Goal: Ask a question

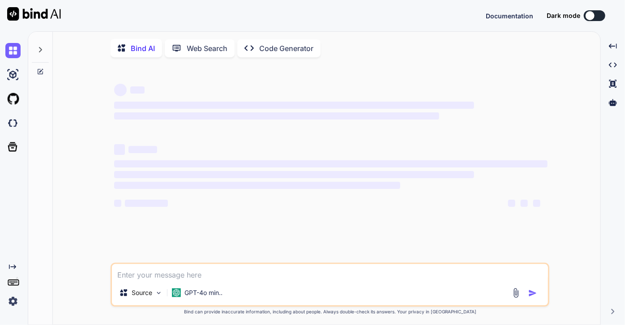
click at [13, 299] on img at bounding box center [12, 301] width 15 height 15
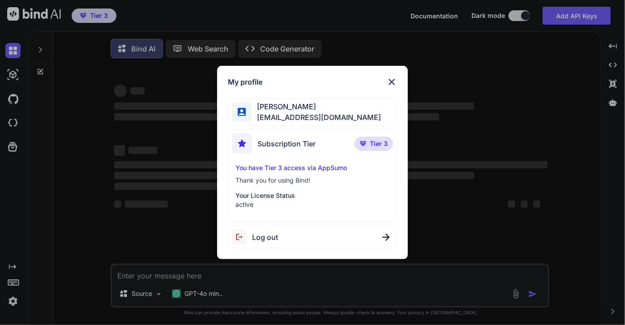
click at [274, 237] on span "Log out" at bounding box center [265, 237] width 26 height 11
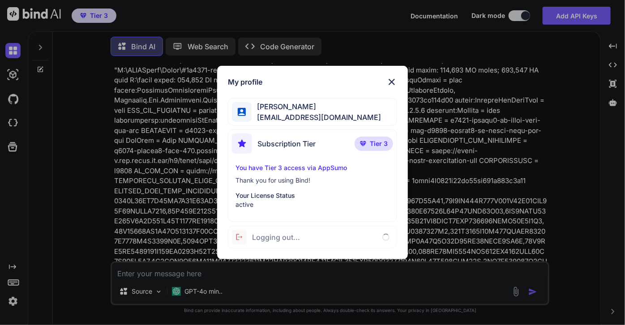
type textarea "x"
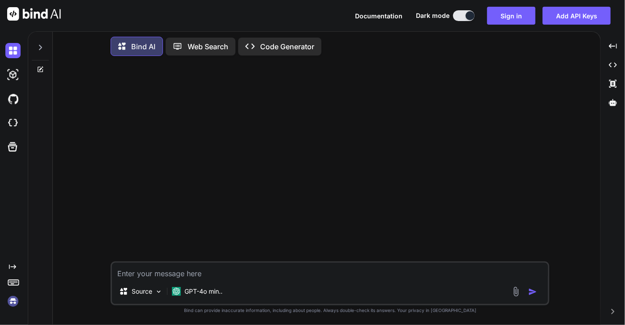
click at [11, 303] on img at bounding box center [12, 301] width 15 height 15
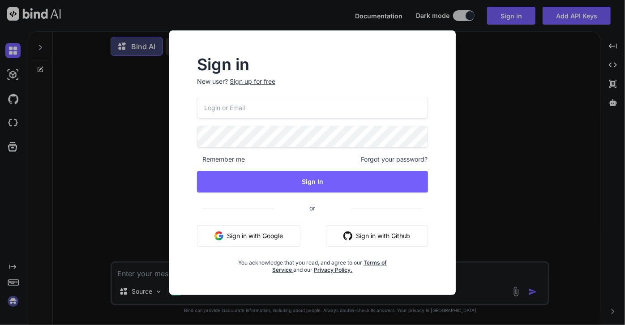
click at [250, 234] on button "Sign in with Google" at bounding box center [248, 235] width 103 height 21
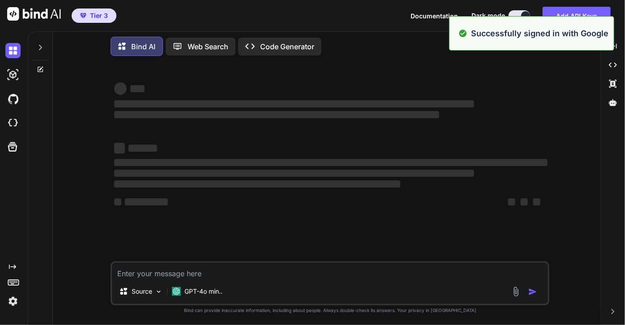
click at [43, 69] on icon at bounding box center [40, 69] width 7 height 7
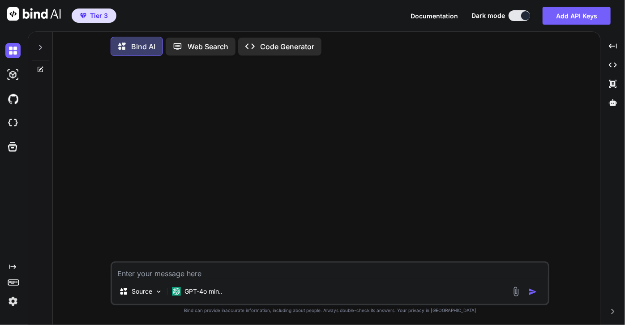
click at [424, 168] on div at bounding box center [330, 162] width 437 height 198
click at [258, 277] on textarea at bounding box center [330, 271] width 436 height 16
click at [515, 291] on img at bounding box center [516, 292] width 10 height 10
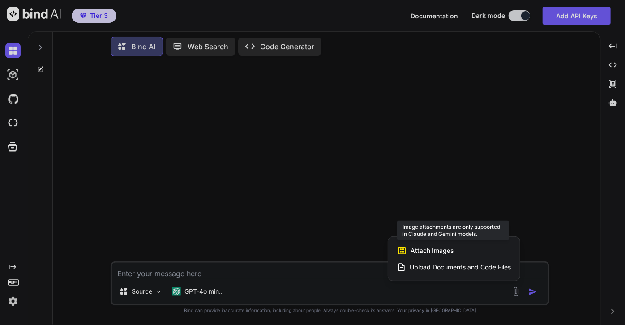
click at [431, 249] on span "Attach Images" at bounding box center [432, 250] width 43 height 9
click at [197, 297] on div at bounding box center [312, 162] width 625 height 325
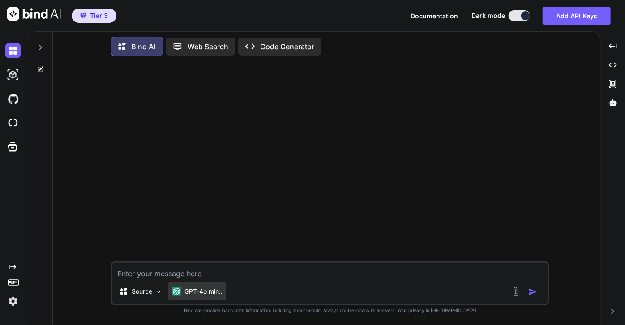
click at [203, 288] on p "GPT-4o min.." at bounding box center [203, 291] width 38 height 9
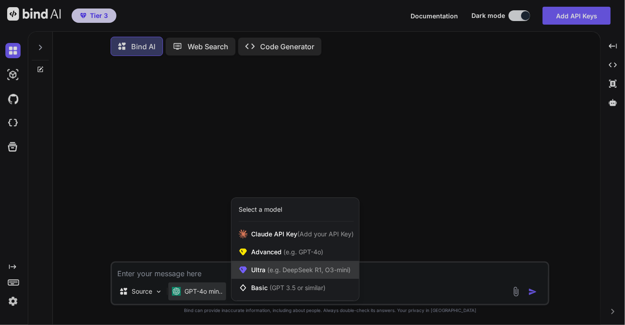
click at [291, 274] on span "(e.g. DeepSeek R1, O3-mini)" at bounding box center [308, 270] width 85 height 8
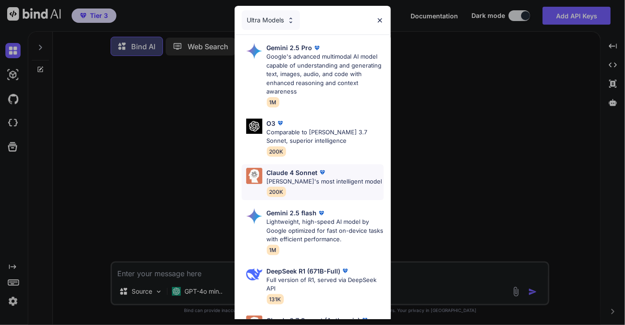
click at [306, 195] on div "[PERSON_NAME] 4 Sonnet [PERSON_NAME]'s most intelligent model 200K" at bounding box center [325, 182] width 116 height 29
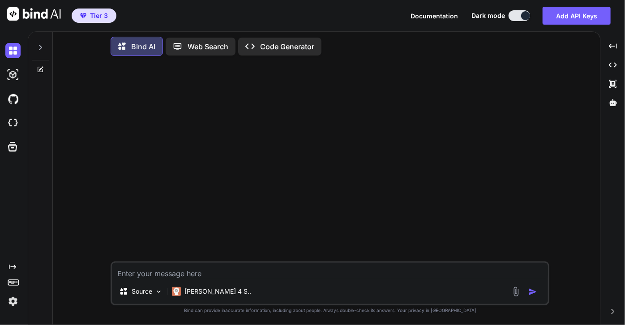
click at [517, 292] on img at bounding box center [516, 292] width 10 height 10
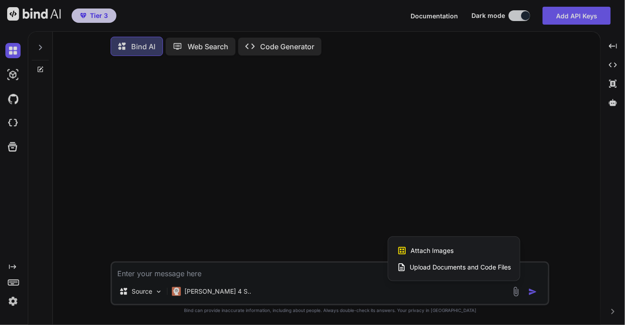
click at [460, 250] on div "Attach Images Image attachments are only supported in Claude and Gemini models." at bounding box center [454, 250] width 114 height 17
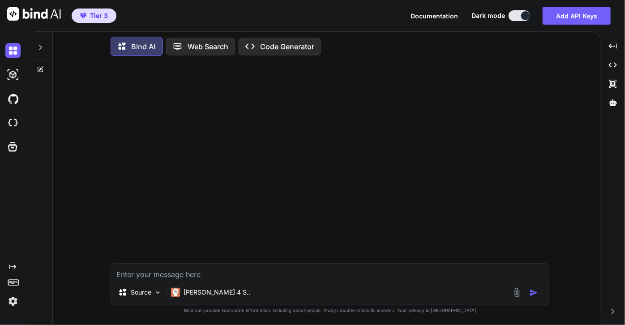
type input "C:\fakepath\Screenshot [DATE] 165427.jpg"
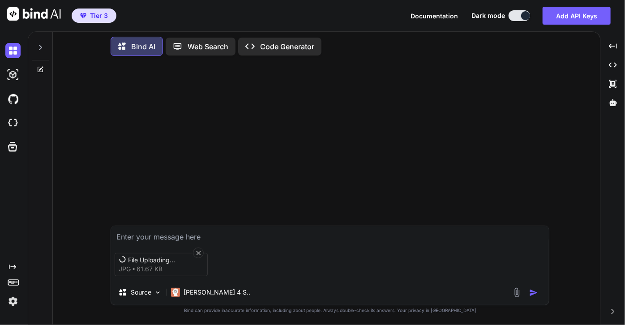
click at [196, 238] on textarea at bounding box center [330, 234] width 438 height 16
type textarea "whats the answer"
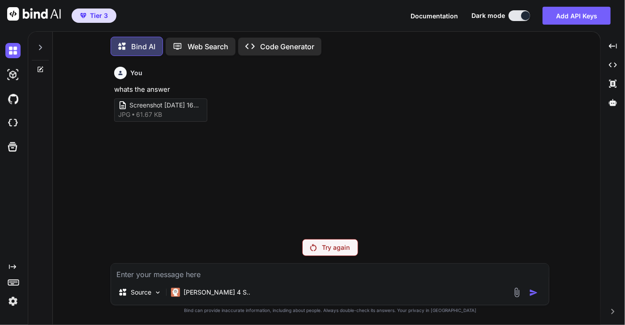
click at [340, 246] on p "Try again" at bounding box center [336, 247] width 28 height 9
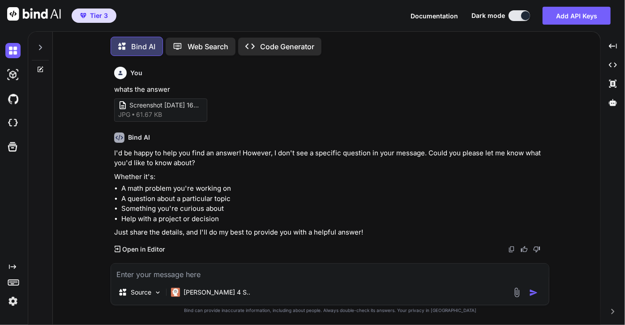
click at [207, 272] on textarea at bounding box center [330, 272] width 438 height 16
type textarea "whats the answer in image"
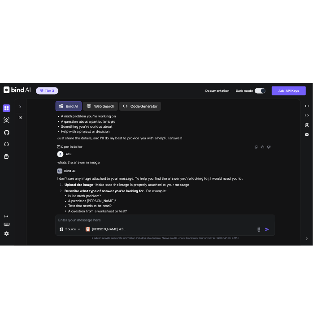
scroll to position [159, 0]
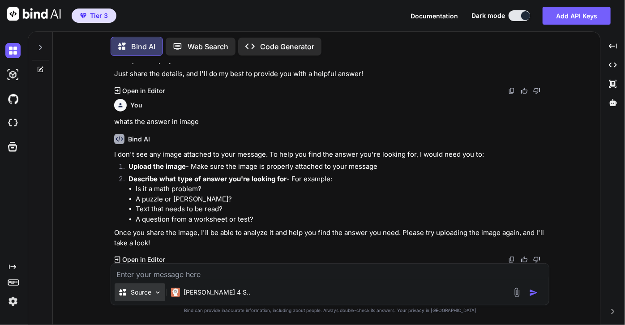
click at [142, 291] on p "Source" at bounding box center [141, 292] width 21 height 9
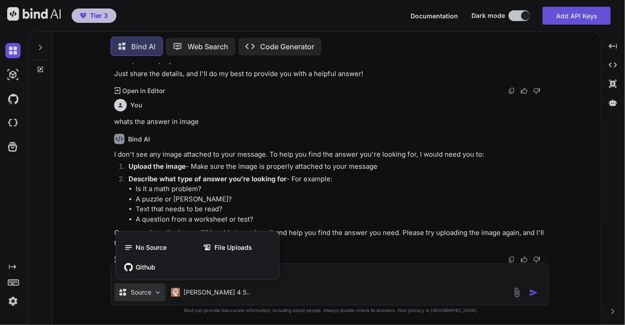
click at [142, 291] on div at bounding box center [312, 162] width 625 height 325
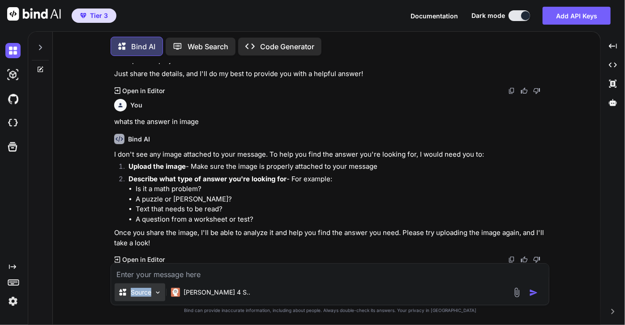
click at [142, 291] on p "Source" at bounding box center [141, 292] width 21 height 9
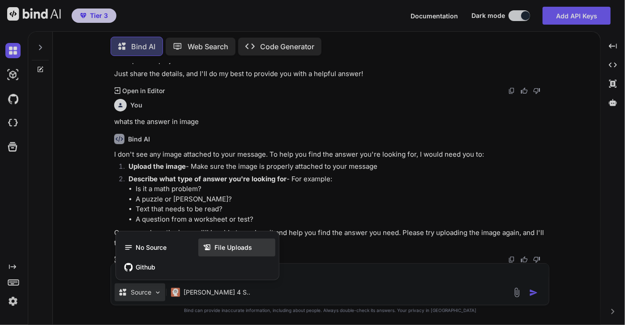
click at [249, 244] on span "File Uploads" at bounding box center [233, 247] width 38 height 9
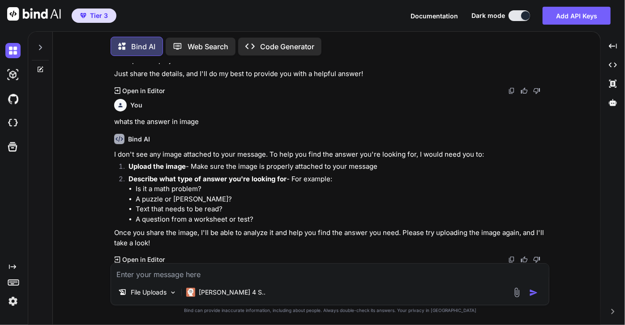
click at [198, 270] on textarea at bounding box center [330, 272] width 438 height 16
click at [429, 177] on li "Describe what type of answer you're looking for - For example: Is it a math pro…" at bounding box center [334, 199] width 426 height 51
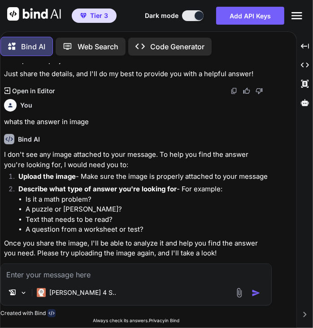
click at [83, 274] on textarea at bounding box center [136, 272] width 270 height 16
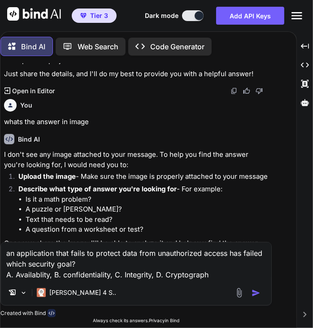
type textarea "an application that fails to protect data from unauthorized access has failed w…"
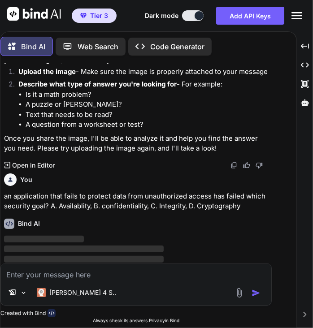
scroll to position [274, 0]
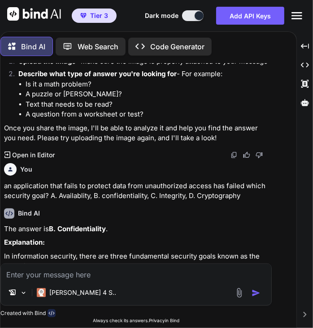
click at [94, 280] on textarea at bounding box center [136, 272] width 270 height 16
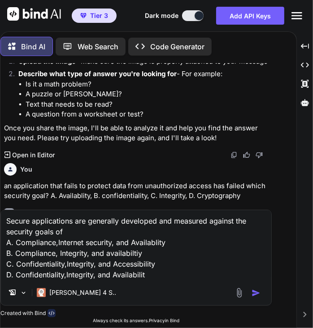
type textarea "Secure applications are generally developed and measured against the security g…"
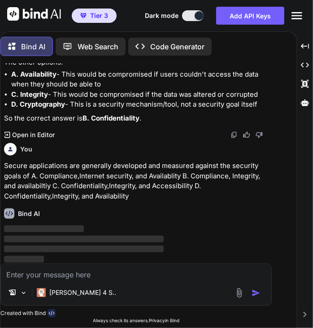
scroll to position [564, 0]
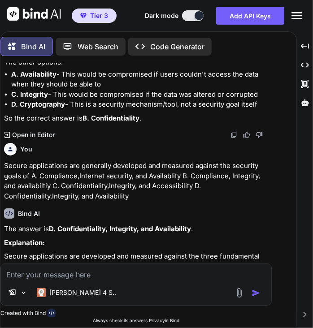
click at [99, 272] on textarea at bounding box center [136, 272] width 270 height 16
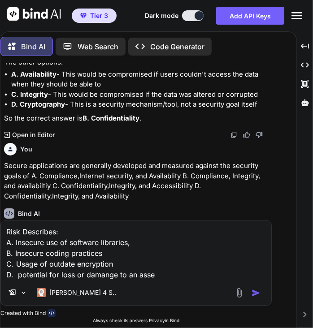
type textarea "Risk Describes: A. Insecure use of software libraries, B. Insecure coding pract…"
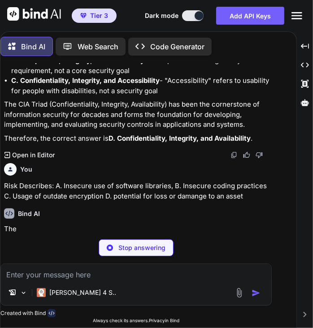
scroll to position [888, 0]
click at [95, 280] on textarea at bounding box center [136, 272] width 270 height 16
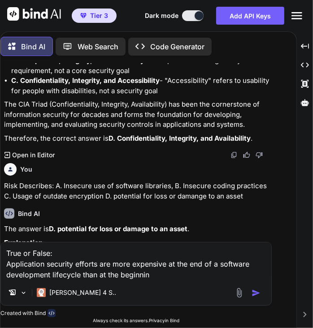
type textarea "True or False: Application security efforts are more expensive at the end of a …"
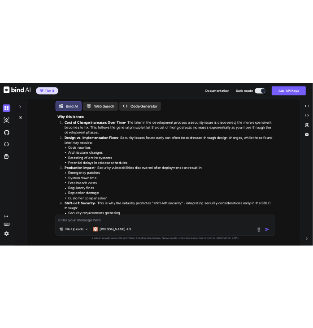
scroll to position [1417, 0]
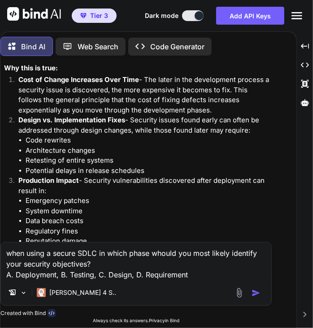
type textarea "when using a secure SDLC in which phase whould you most likely identify your se…"
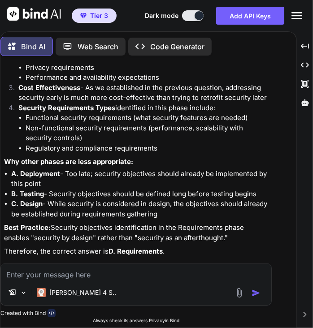
scroll to position [1951, 0]
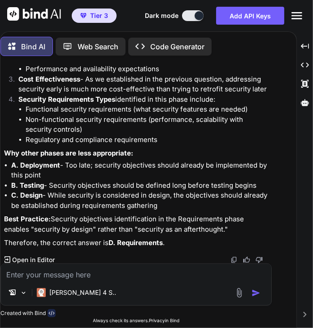
click at [89, 275] on textarea at bounding box center [136, 272] width 270 height 16
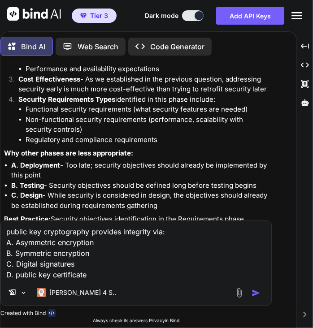
type textarea "public key cryptography provides integrity via: A. Asymmetric encryption B. Sym…"
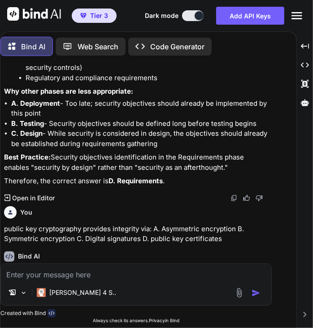
scroll to position [2056, 0]
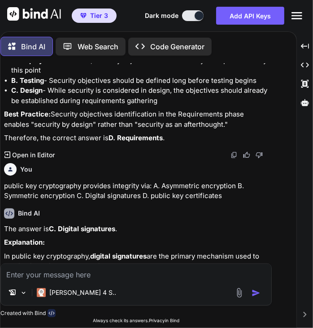
click at [109, 277] on textarea at bounding box center [136, 272] width 270 height 16
type textarea "OpenSAMM stands for"
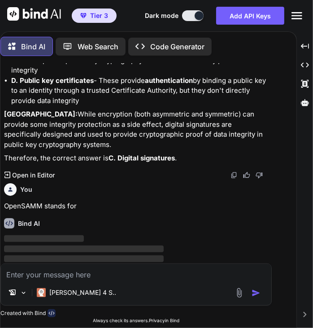
scroll to position [2424, 0]
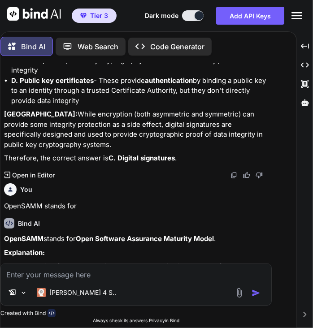
click at [85, 274] on textarea at bounding box center [136, 272] width 270 height 16
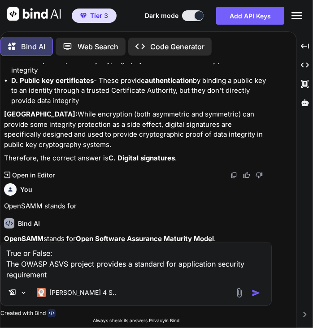
type textarea "True or False: The OWASP ASVS project provides a standard for application secur…"
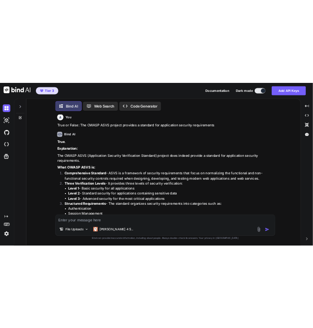
scroll to position [2842, 0]
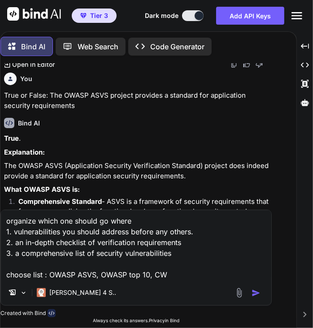
type textarea "organize which one should go where 1. vulnerabilities you should address before…"
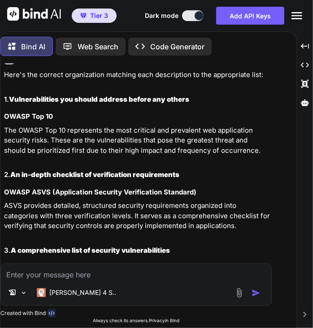
scroll to position [3368, 0]
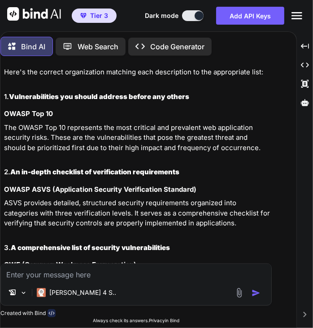
drag, startPoint x: 181, startPoint y: 180, endPoint x: 101, endPoint y: 182, distance: 80.6
click at [101, 198] on p "ASVS provides detailed, structured security requirements organized into categor…" at bounding box center [137, 213] width 266 height 30
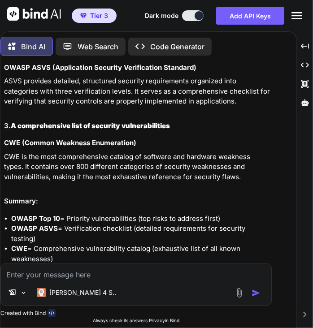
scroll to position [3499, 0]
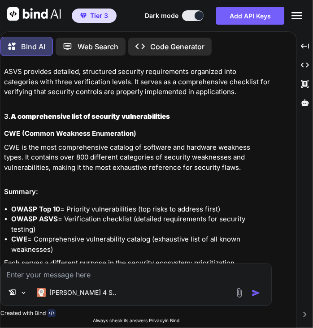
click at [78, 278] on textarea at bounding box center [136, 272] width 270 height 16
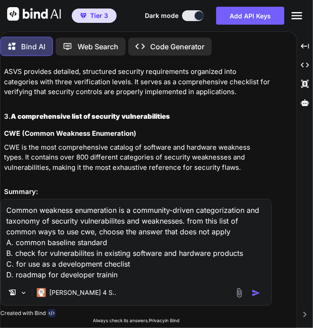
type textarea "Common weakness enumeration is a community-driven categorization and taxonomy o…"
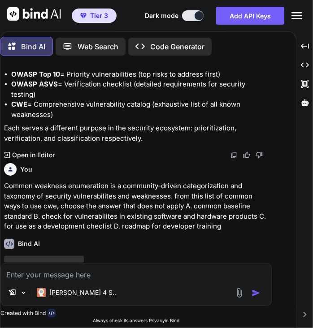
scroll to position [3634, 0]
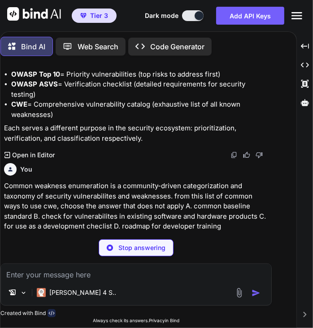
click at [83, 275] on textarea at bounding box center [136, 272] width 270 height 16
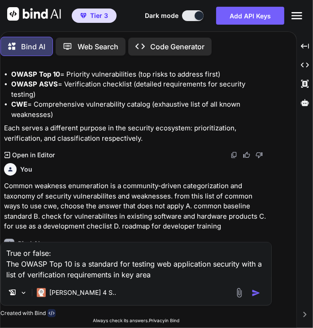
type textarea "True or false: The OWASP Top 10 is a standard for testing web application secur…"
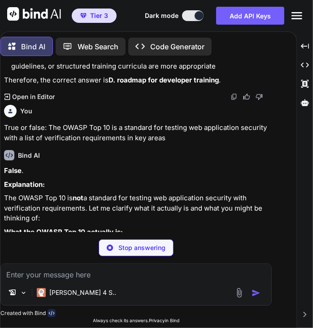
scroll to position [4152, 0]
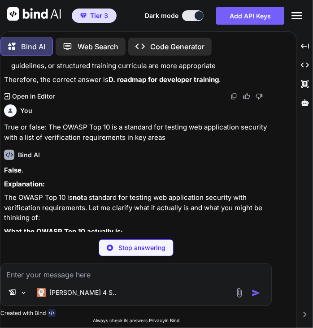
click at [95, 227] on p "What the OWASP Top 10 actually is:" at bounding box center [137, 232] width 266 height 10
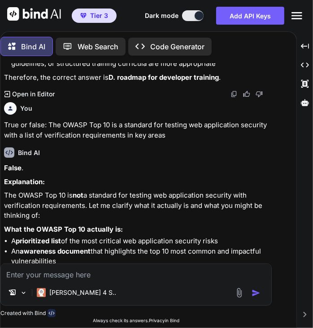
click at [76, 274] on textarea at bounding box center [136, 272] width 270 height 16
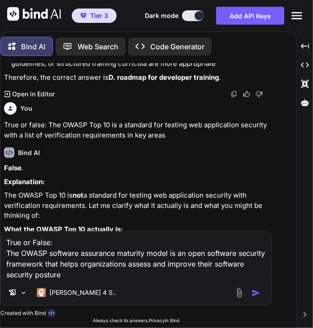
type textarea "True or False: The OWASP software assurance maturity model is an open software …"
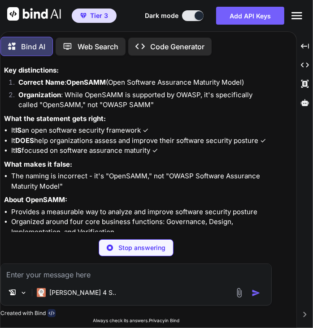
scroll to position [4731, 0]
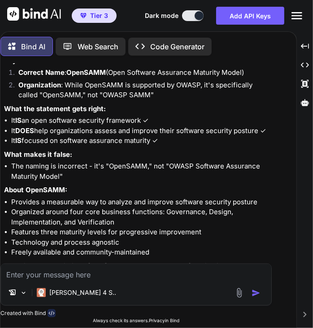
click at [92, 281] on div "File Uploads [PERSON_NAME] 4 S.." at bounding box center [135, 284] width 271 height 42
click at [81, 278] on textarea at bounding box center [136, 272] width 270 height 16
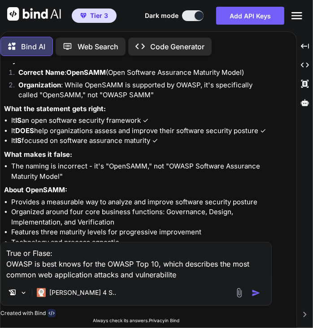
type textarea "True or Flase: OWASP is best knows for the OWASP Top 10, which describes the mo…"
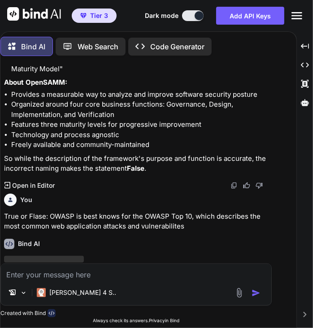
scroll to position [4839, 0]
click at [83, 181] on div "Created with Pixso. Open in Editor" at bounding box center [137, 185] width 266 height 9
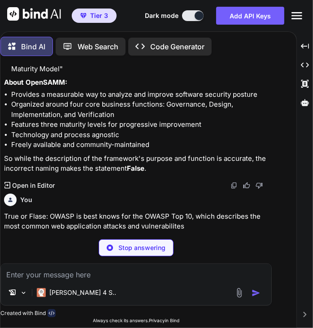
click at [59, 275] on textarea at bounding box center [136, 272] width 270 height 16
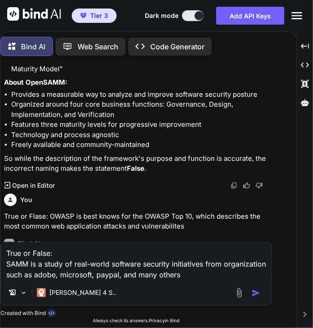
type textarea "True or False: SAMM is a study of real-world software security initiatives from…"
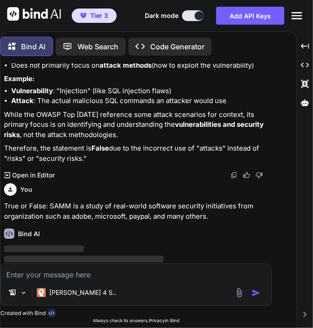
scroll to position [5241, 0]
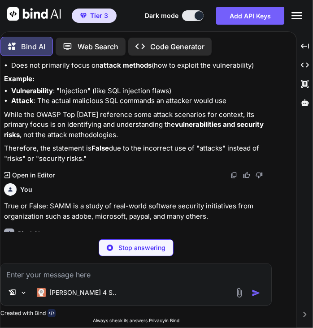
click at [77, 228] on div "Bind AI" at bounding box center [137, 233] width 266 height 10
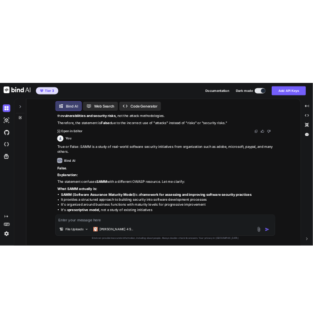
scroll to position [5279, 0]
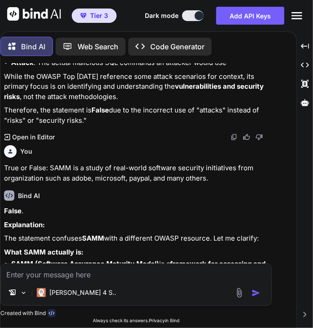
click at [33, 274] on textarea at bounding box center [136, 272] width 270 height 16
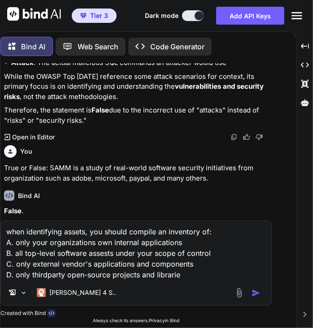
type textarea "when identifying assets, you should compile an inventory of: A. only your organ…"
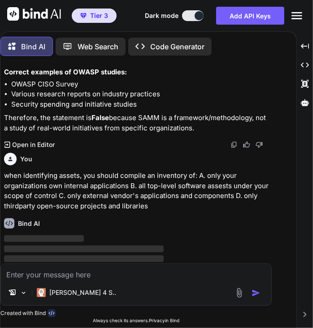
scroll to position [5693, 0]
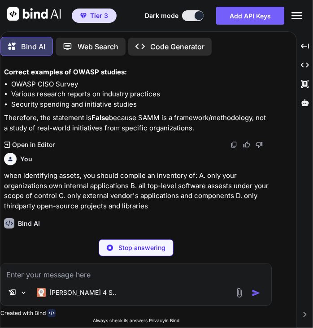
click at [100, 274] on textarea at bounding box center [136, 272] width 270 height 16
click at [122, 246] on p "Stop answering" at bounding box center [141, 247] width 47 height 9
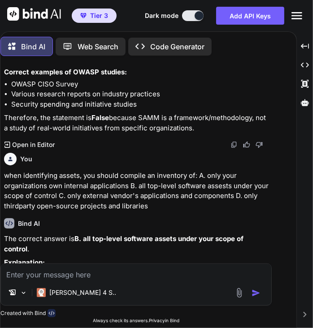
click at [72, 274] on textarea at bounding box center [136, 272] width 270 height 16
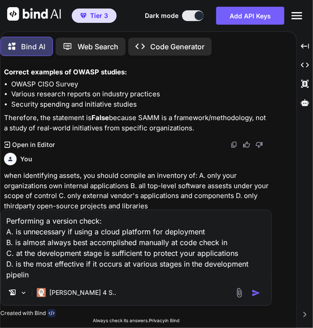
type textarea "Performing a version check: A. is unnecessary if using a cloud platform for dep…"
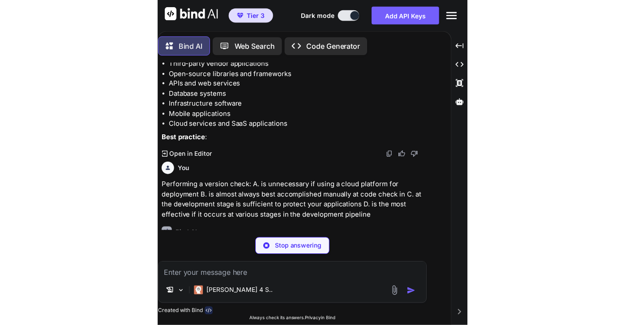
scroll to position [6208, 0]
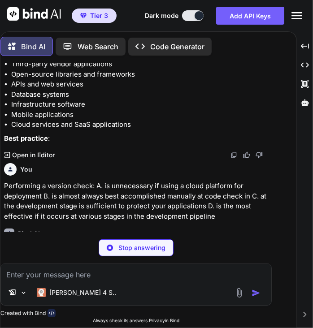
click at [110, 273] on textarea at bounding box center [136, 272] width 270 height 16
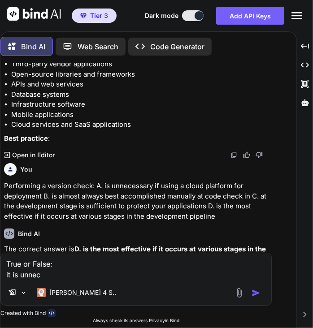
type textarea "True or False: it is unnec"
drag, startPoint x: 51, startPoint y: 277, endPoint x: -15, endPoint y: 257, distance: 68.3
click at [0, 257] on html "Tier 3 Documentation Dark mode Add API Keys Created with Pixso. Created with Pi…" at bounding box center [156, 164] width 313 height 328
